Goal: Information Seeking & Learning: Learn about a topic

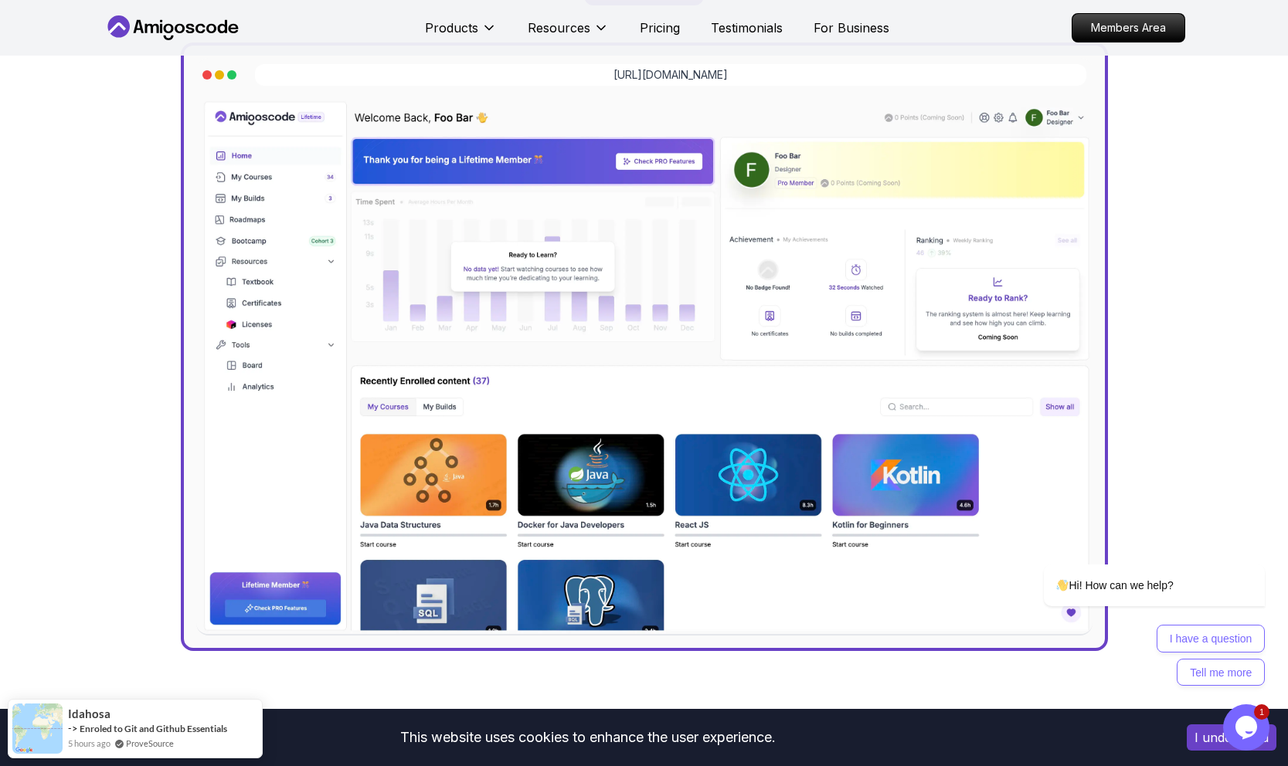
scroll to position [481, 0]
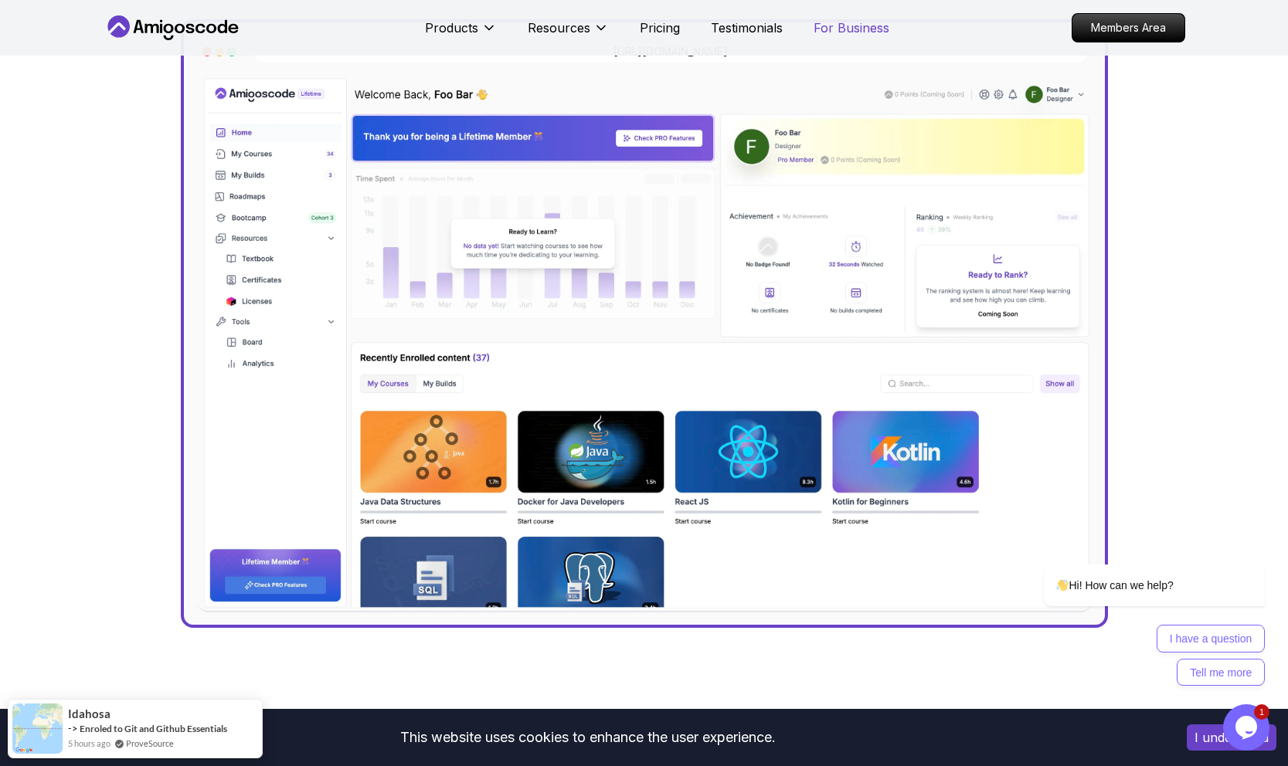
click at [855, 26] on p "For Business" at bounding box center [852, 28] width 76 height 19
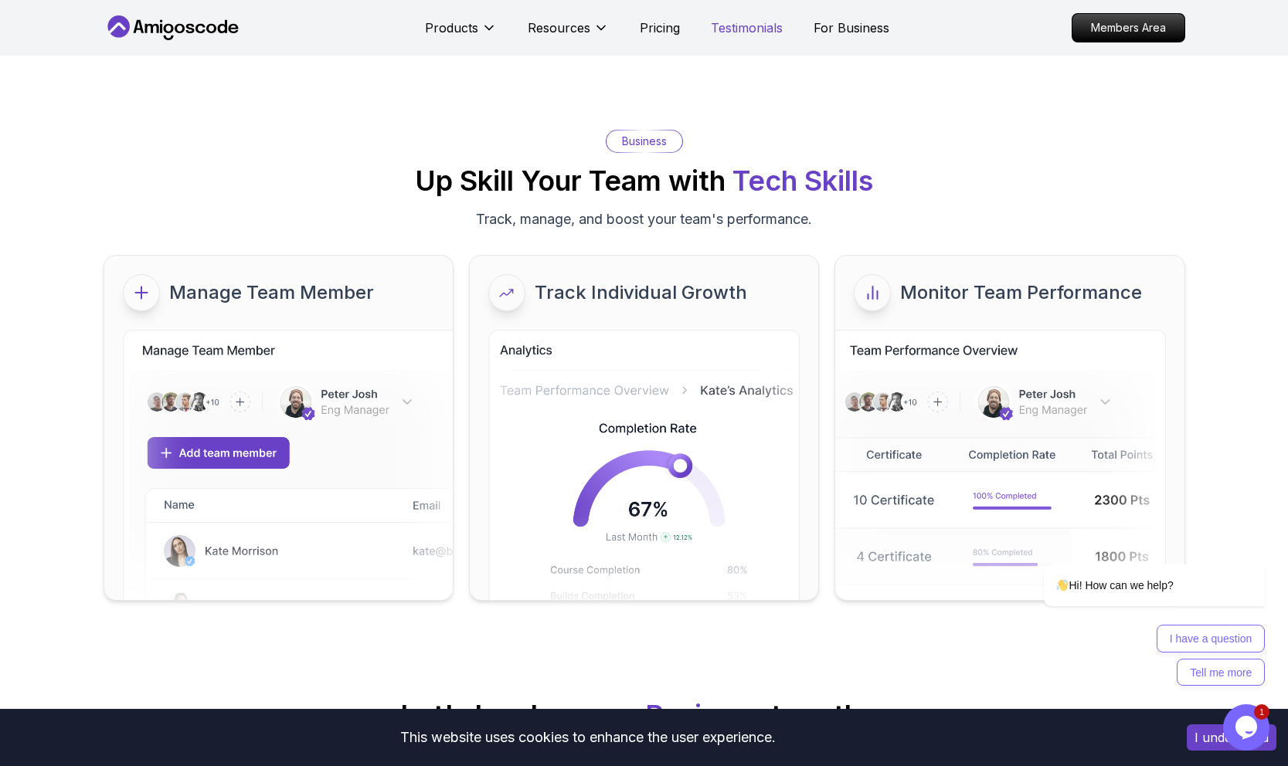
click at [766, 29] on p "Testimonials" at bounding box center [747, 28] width 72 height 19
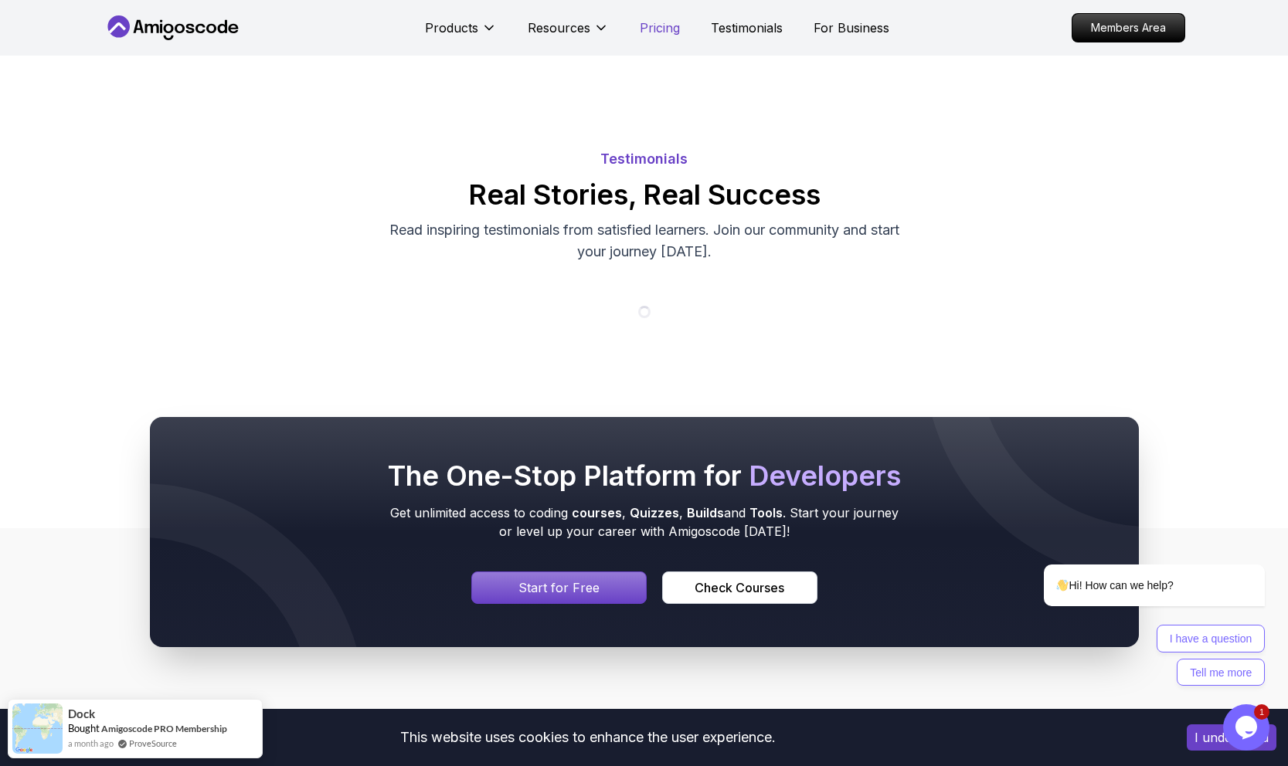
click at [675, 27] on p "Pricing" at bounding box center [660, 28] width 40 height 19
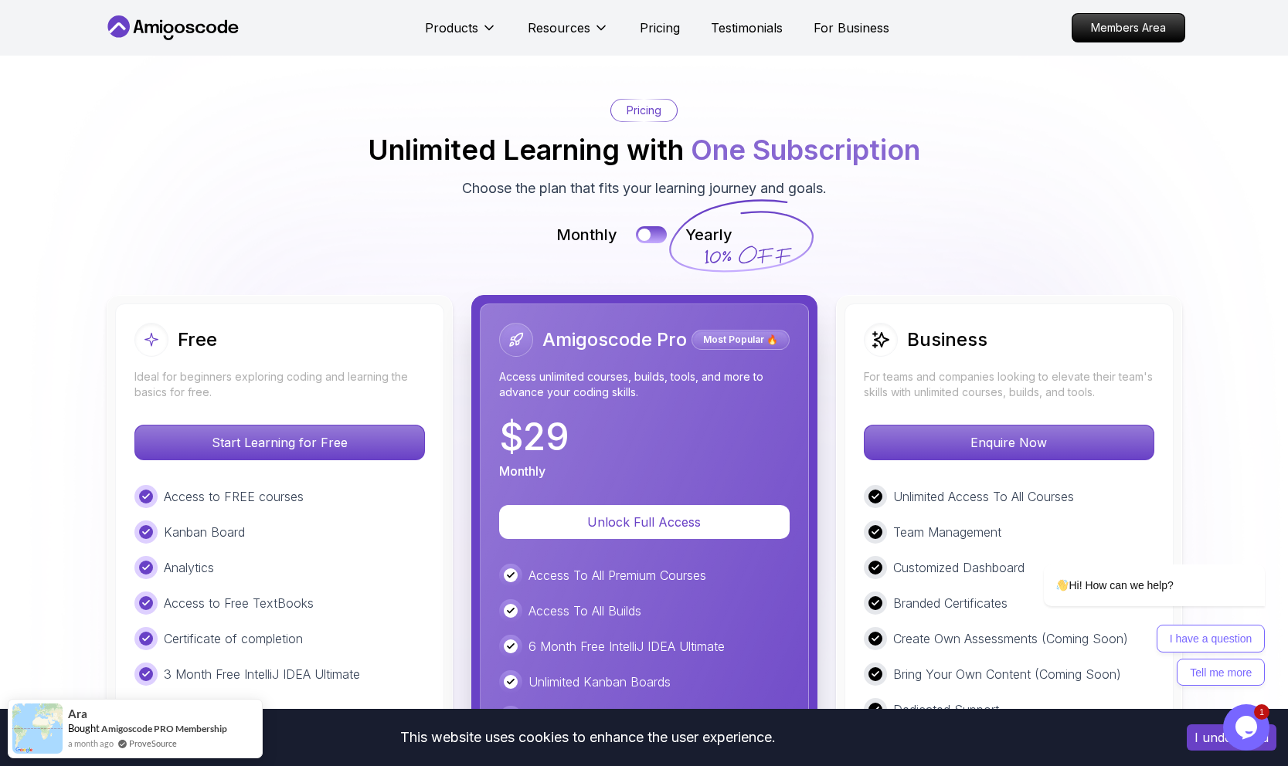
click at [666, 36] on p "Pricing" at bounding box center [660, 28] width 40 height 19
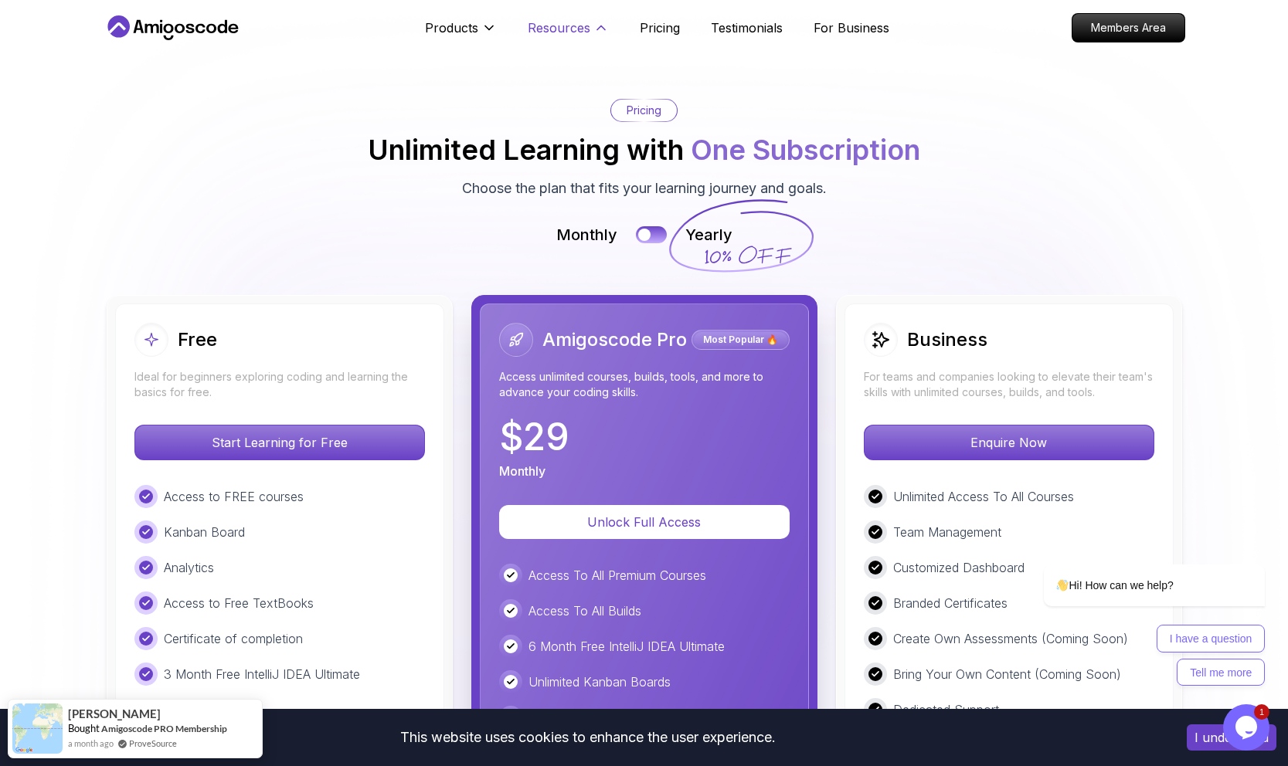
click at [576, 25] on p "Resources" at bounding box center [559, 28] width 63 height 19
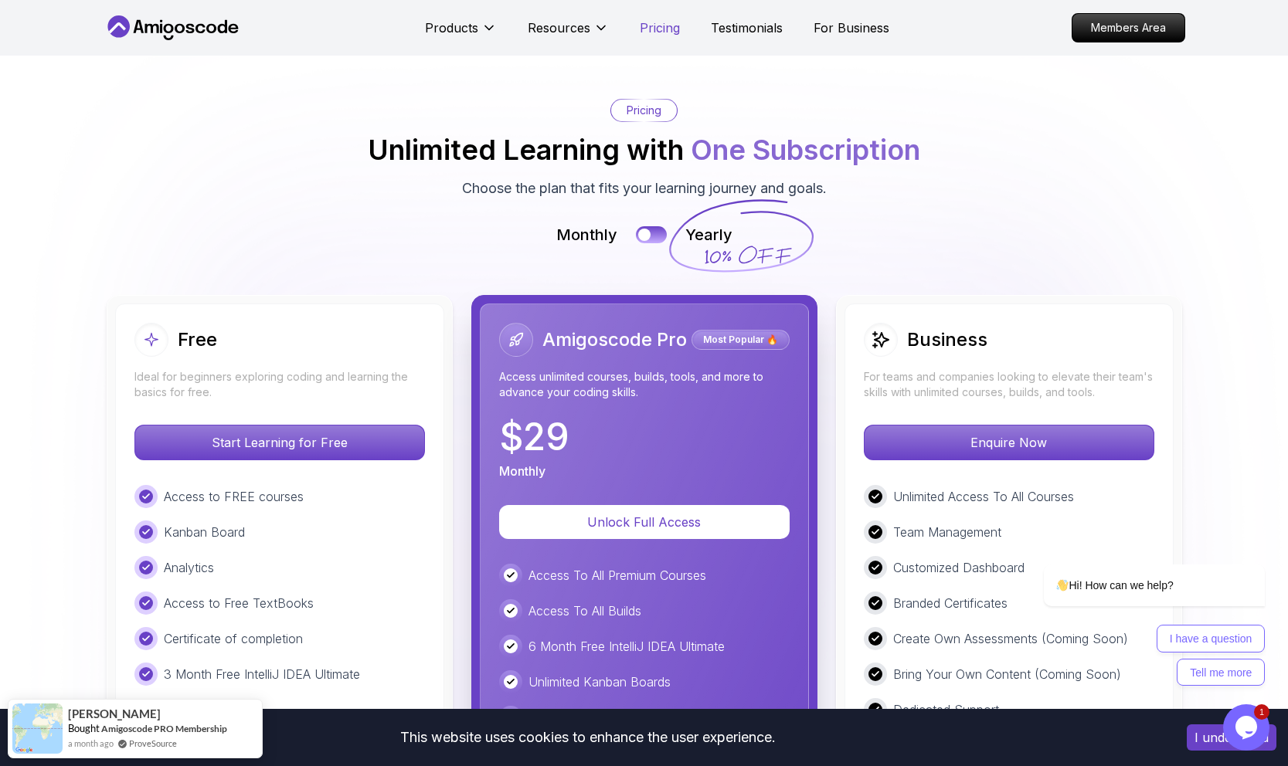
click at [655, 24] on p "Pricing" at bounding box center [660, 28] width 40 height 19
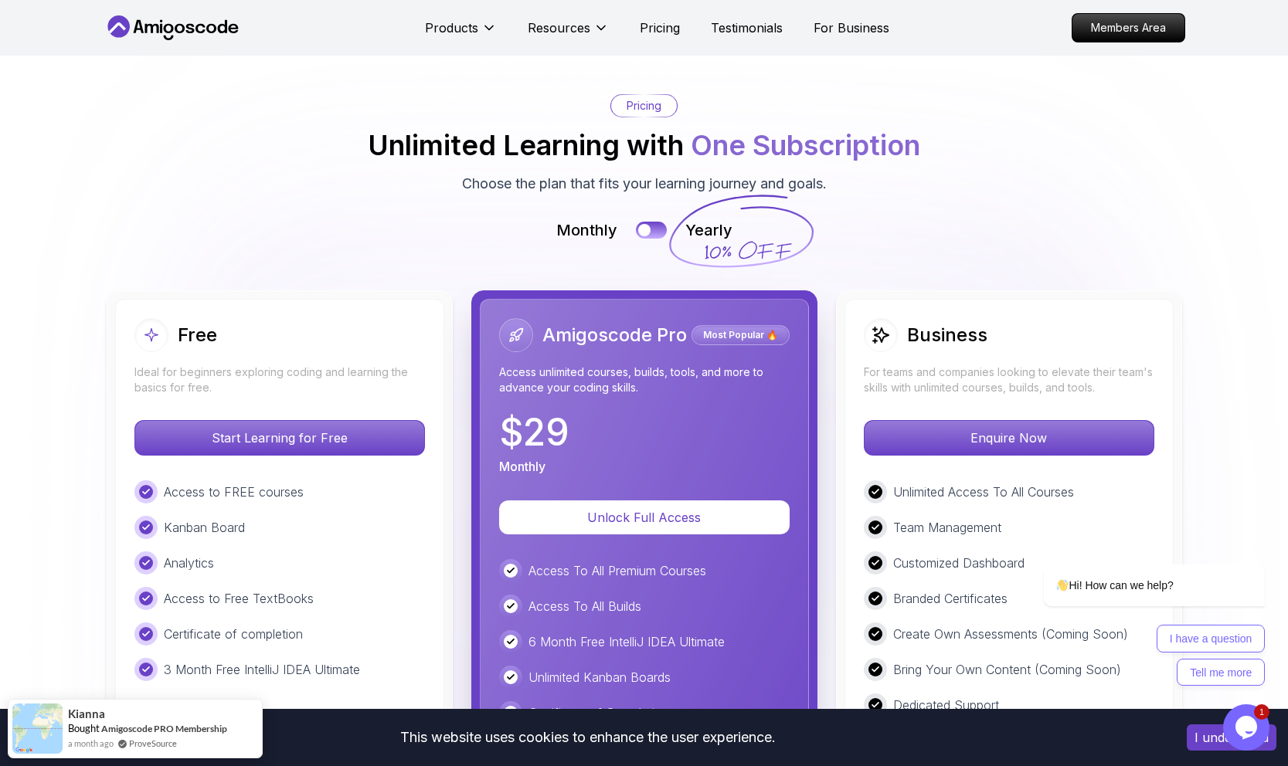
scroll to position [3329, 0]
